Goal: Task Accomplishment & Management: Use online tool/utility

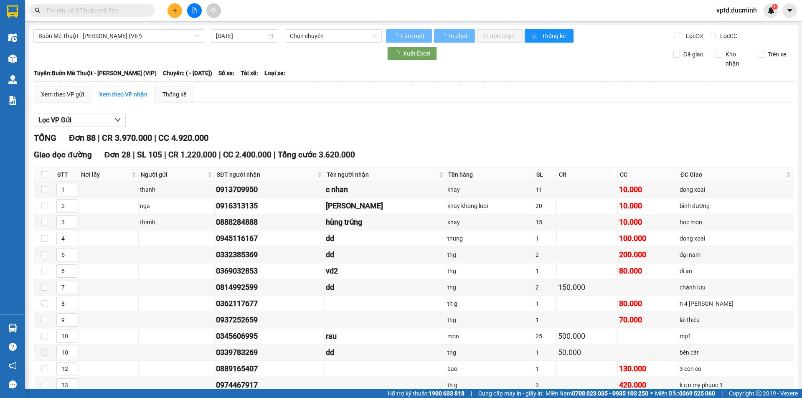
type input "[DATE]"
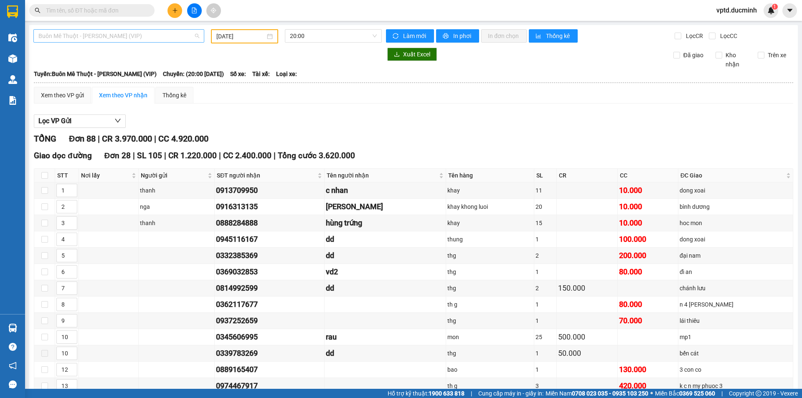
click at [145, 34] on span "Buôn Mê Thuột - [PERSON_NAME] (VIP)" at bounding box center [118, 36] width 161 height 13
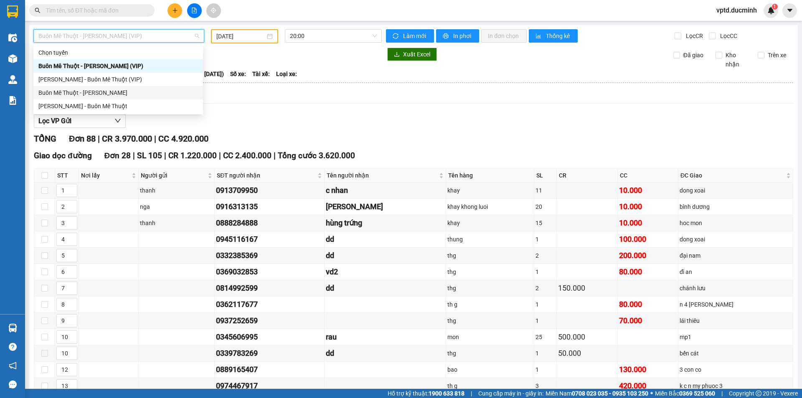
click at [71, 87] on div "Buôn Mê Thuột - [PERSON_NAME]" at bounding box center [118, 92] width 170 height 13
type input "[DATE]"
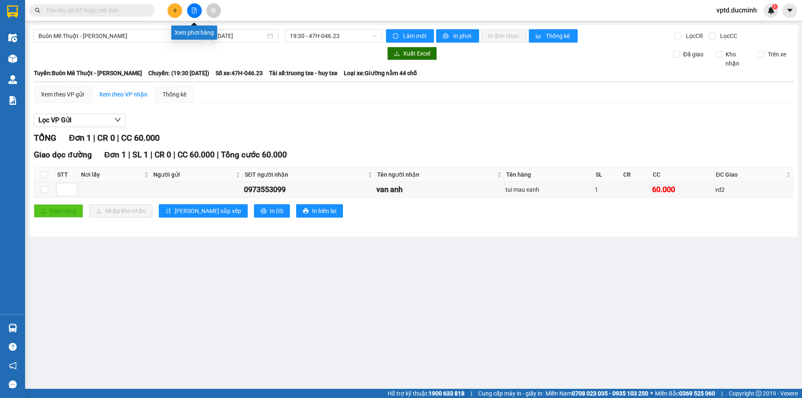
click at [194, 10] on icon "file-add" at bounding box center [194, 11] width 6 height 6
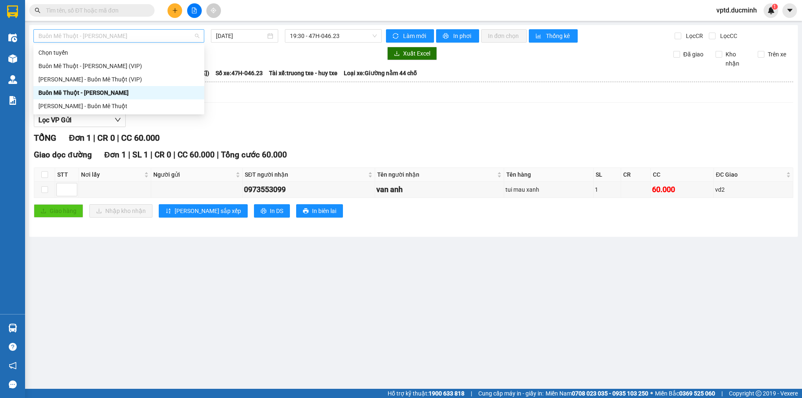
click at [161, 35] on span "Buôn Mê Thuột - [PERSON_NAME]" at bounding box center [118, 36] width 161 height 13
click at [119, 102] on div "[PERSON_NAME] - Buôn Mê Thuột" at bounding box center [118, 105] width 161 height 9
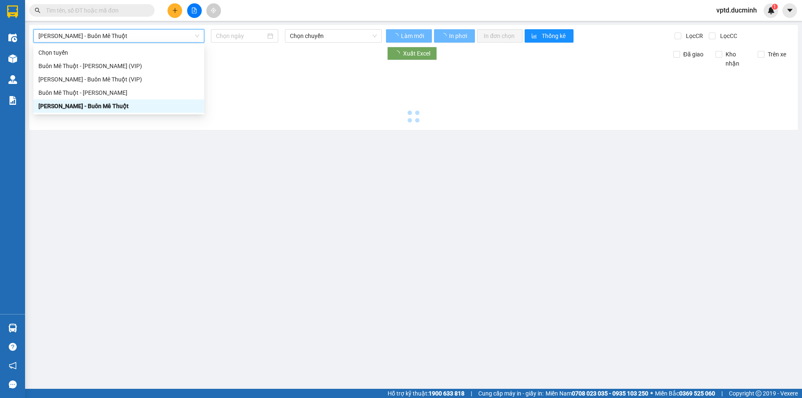
type input "[DATE]"
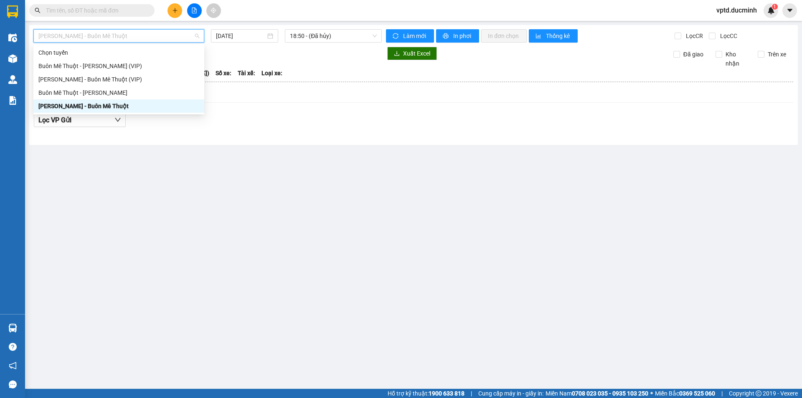
click at [127, 41] on span "[PERSON_NAME] - Buôn Mê Thuột" at bounding box center [118, 36] width 161 height 13
click at [109, 78] on div "[PERSON_NAME] - Buôn Mê Thuột (VIP)" at bounding box center [118, 79] width 161 height 9
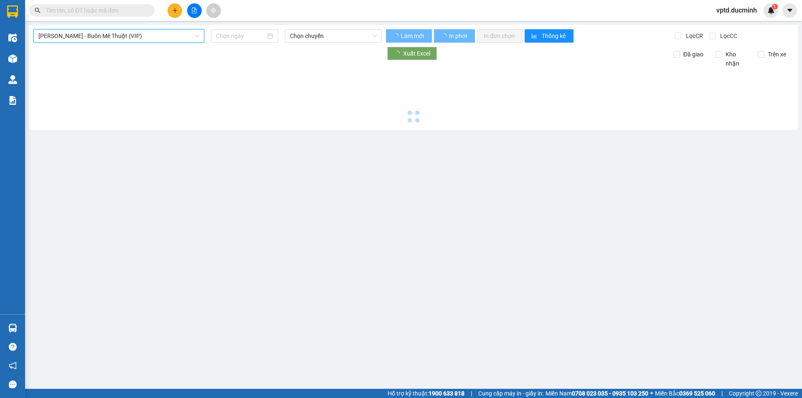
type input "[DATE]"
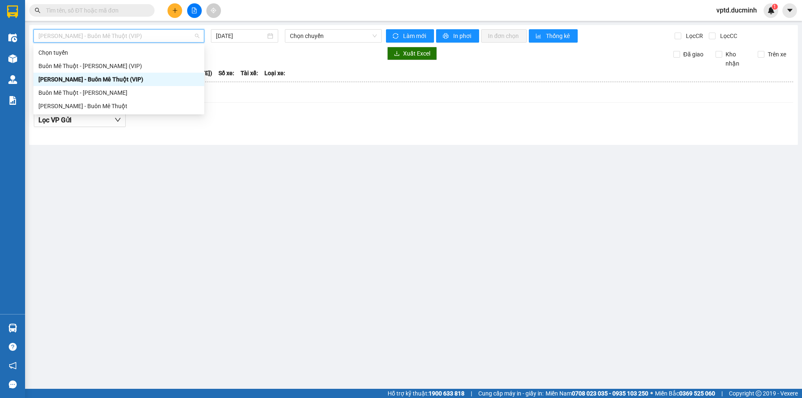
click at [127, 32] on span "[PERSON_NAME] - Buôn Mê Thuột (VIP)" at bounding box center [118, 36] width 161 height 13
click at [113, 63] on div "Buôn Mê Thuột - [PERSON_NAME] (VIP)" at bounding box center [118, 65] width 161 height 9
type input "[DATE]"
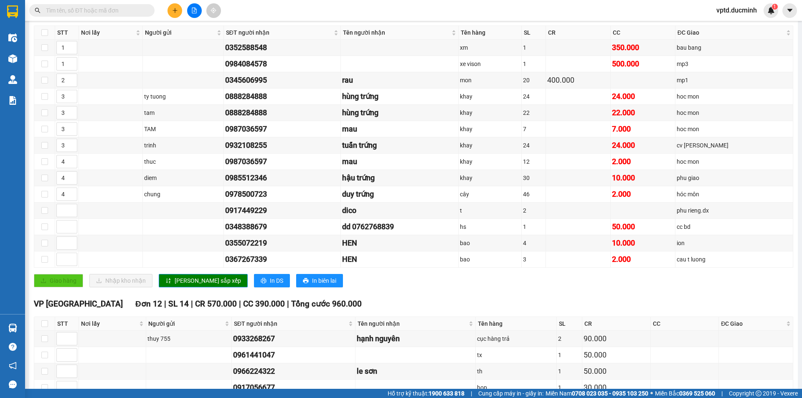
scroll to position [58, 0]
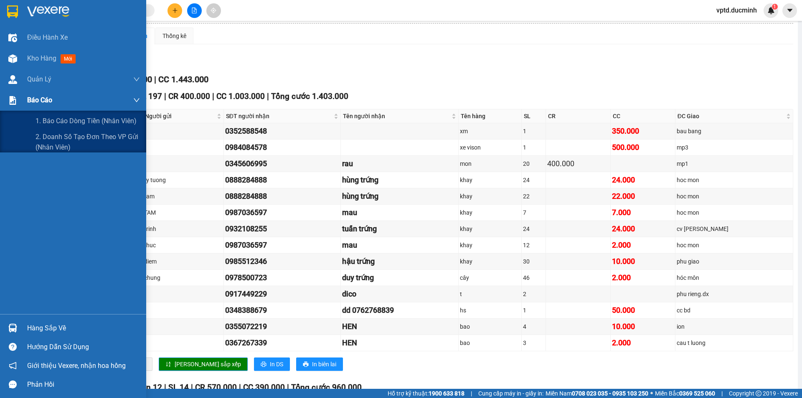
click at [43, 97] on span "Báo cáo" at bounding box center [39, 100] width 25 height 10
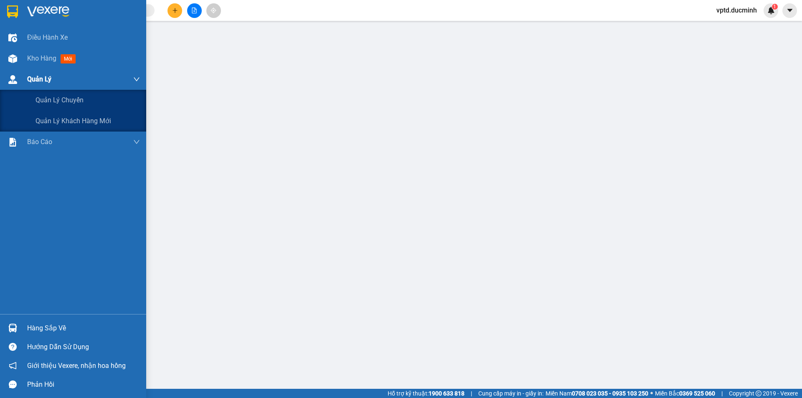
click at [37, 76] on span "Quản Lý" at bounding box center [39, 79] width 24 height 10
click at [44, 96] on span "Quản lý chuyến" at bounding box center [60, 100] width 48 height 10
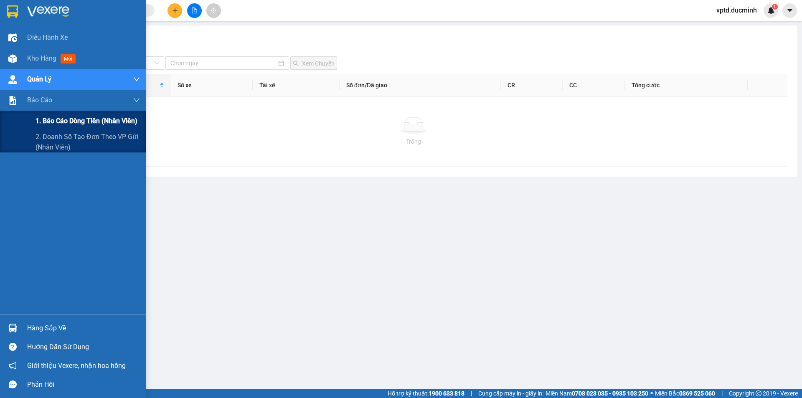
click at [58, 118] on span "1. Báo cáo dòng tiền (nhân viên)" at bounding box center [87, 121] width 102 height 10
